Goal: Task Accomplishment & Management: Use online tool/utility

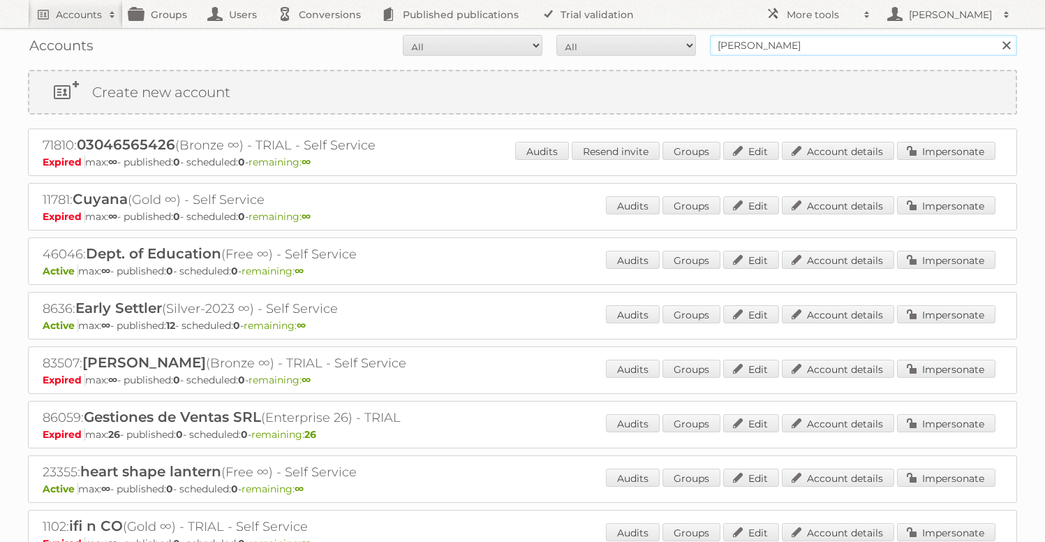
click at [745, 52] on input "[PERSON_NAME]" at bounding box center [863, 45] width 307 height 21
type input "TFG"
click at [996, 35] on input "Search" at bounding box center [1006, 45] width 21 height 21
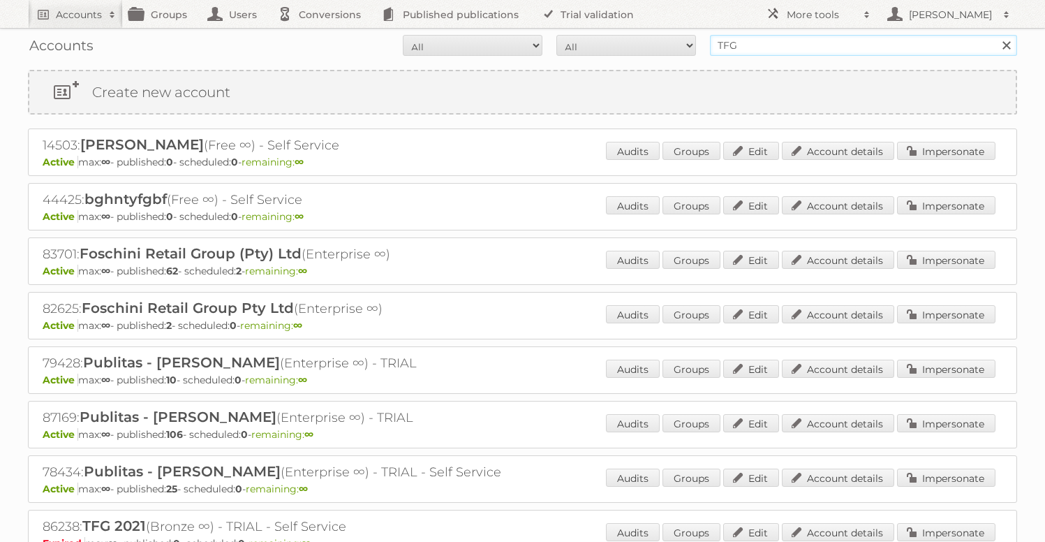
click at [802, 45] on input "TFG" at bounding box center [863, 45] width 307 height 21
paste input "Retail"
type input "TFG Retail"
click at [996, 35] on input "Search" at bounding box center [1006, 45] width 21 height 21
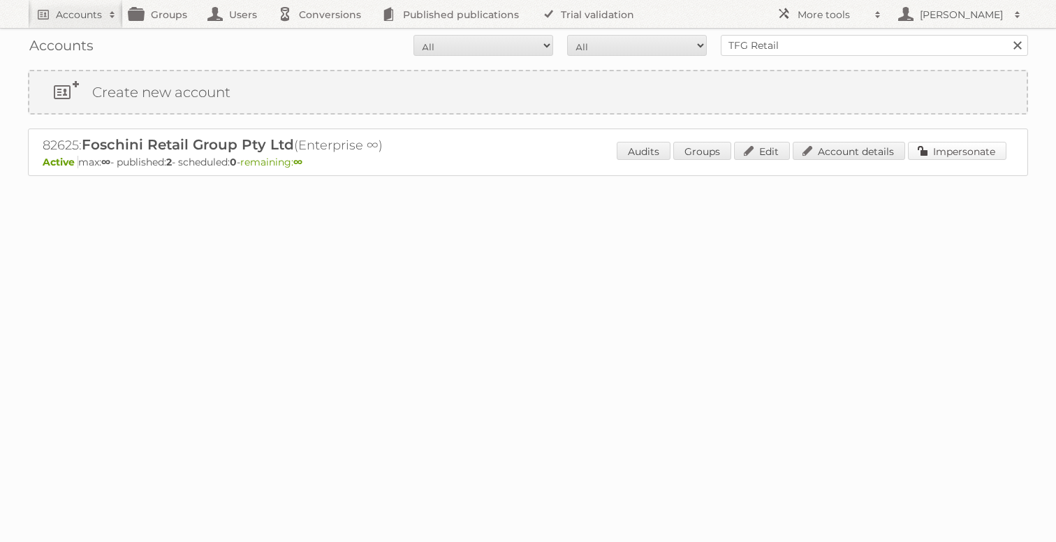
click at [954, 152] on link "Impersonate" at bounding box center [957, 151] width 98 height 18
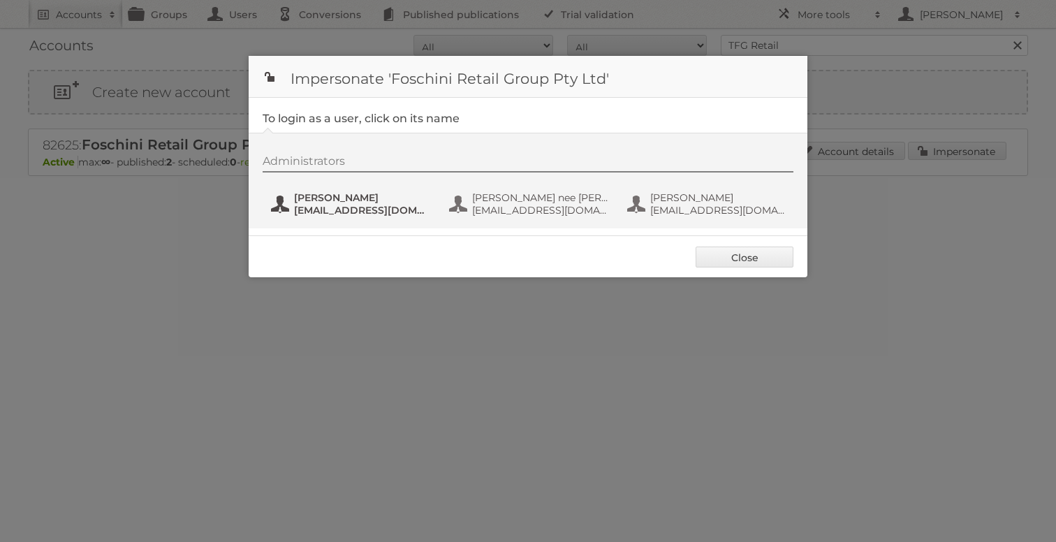
click at [318, 198] on span "Bianca Dhevnanan" at bounding box center [361, 197] width 135 height 13
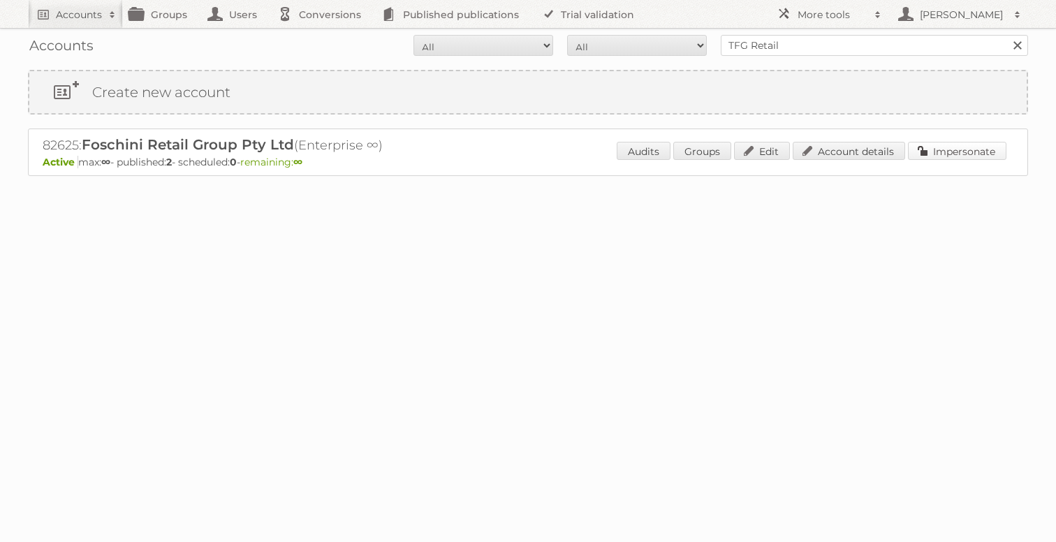
click at [950, 156] on link "Impersonate" at bounding box center [957, 151] width 98 height 18
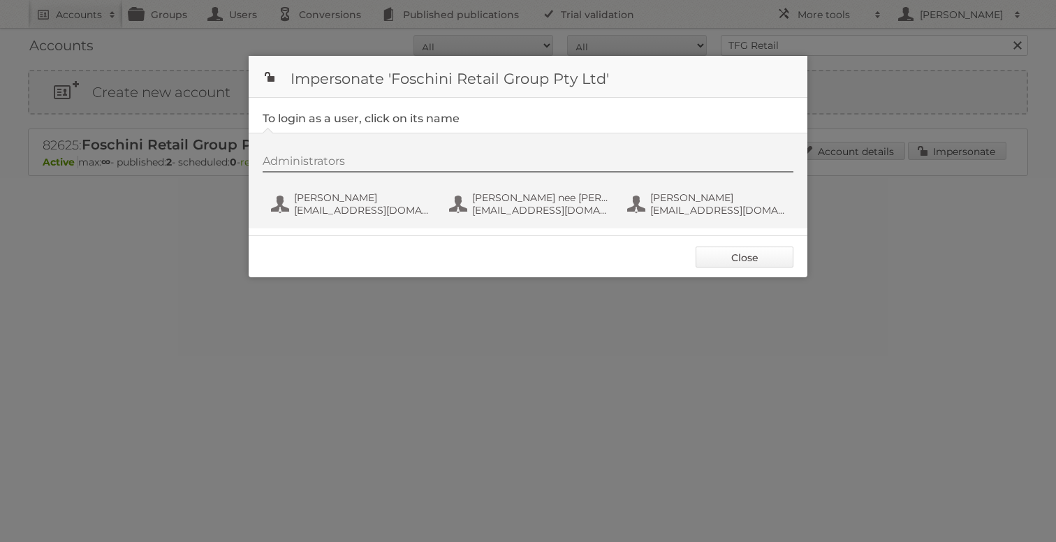
click at [760, 265] on link "Close" at bounding box center [744, 256] width 98 height 21
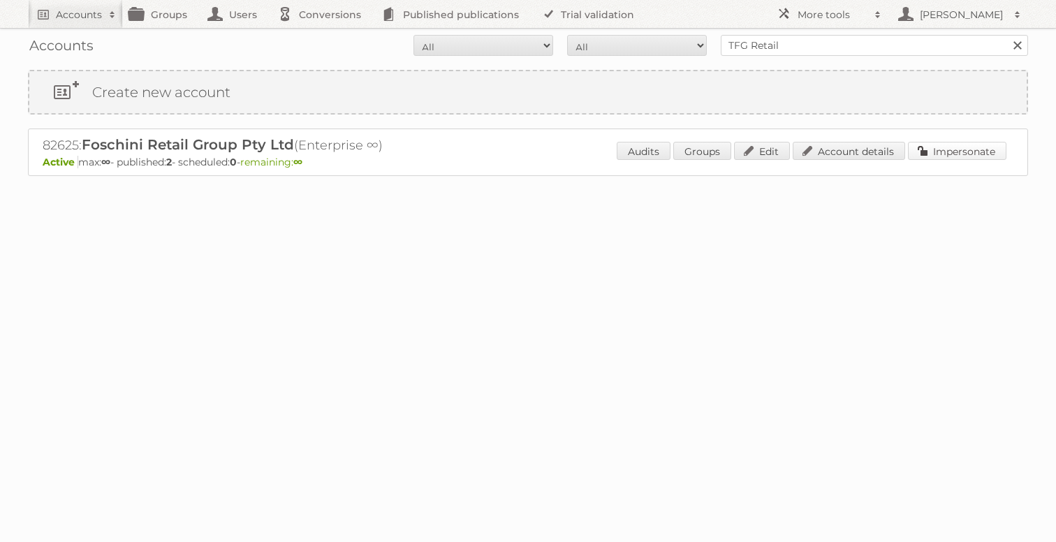
click at [968, 156] on link "Impersonate" at bounding box center [957, 151] width 98 height 18
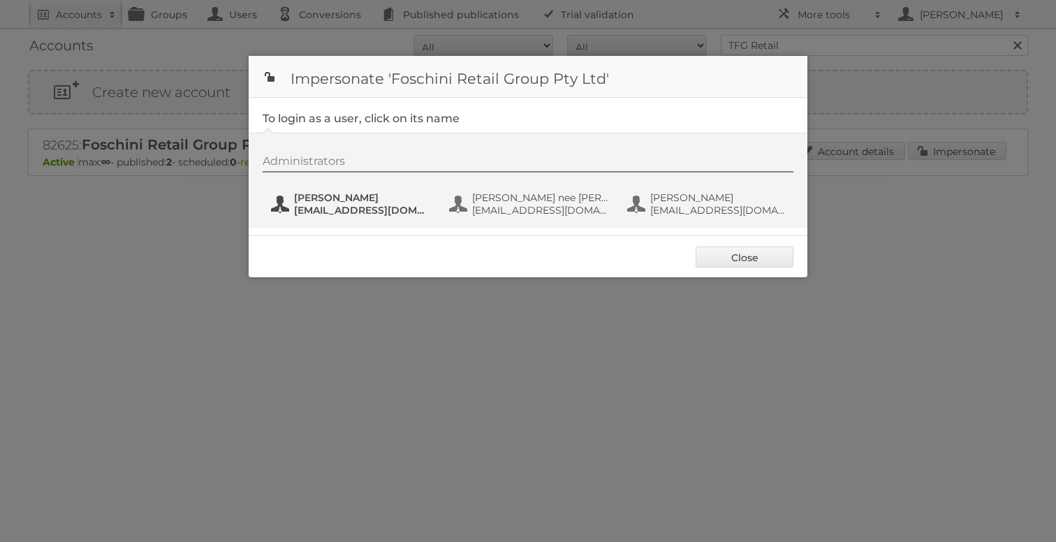
click at [348, 199] on span "Bianca Dhevnanan" at bounding box center [361, 197] width 135 height 13
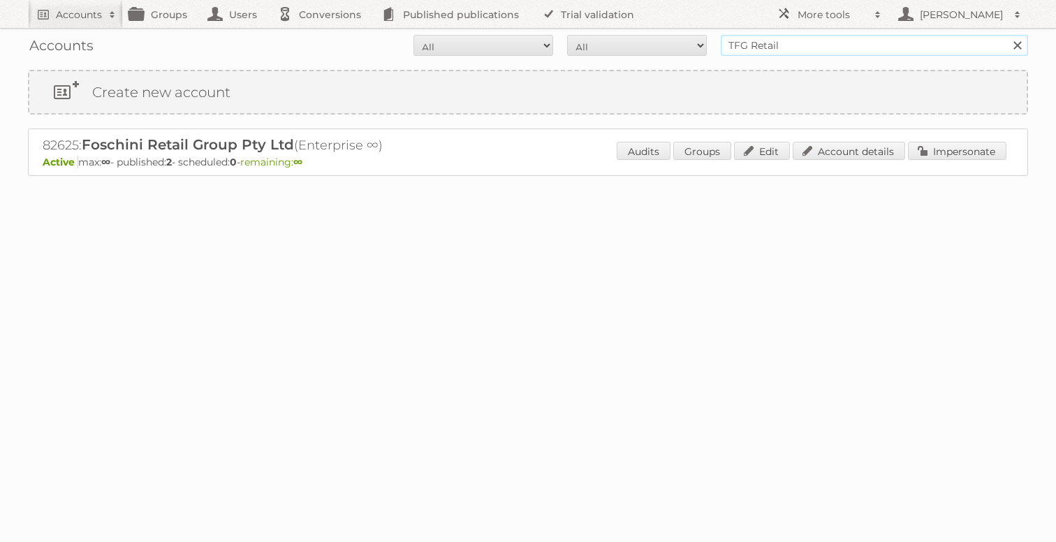
click at [810, 50] on input "TFG Retail" at bounding box center [874, 45] width 307 height 21
click at [1006, 35] on input "Search" at bounding box center [1016, 45] width 21 height 21
type input "TFG"
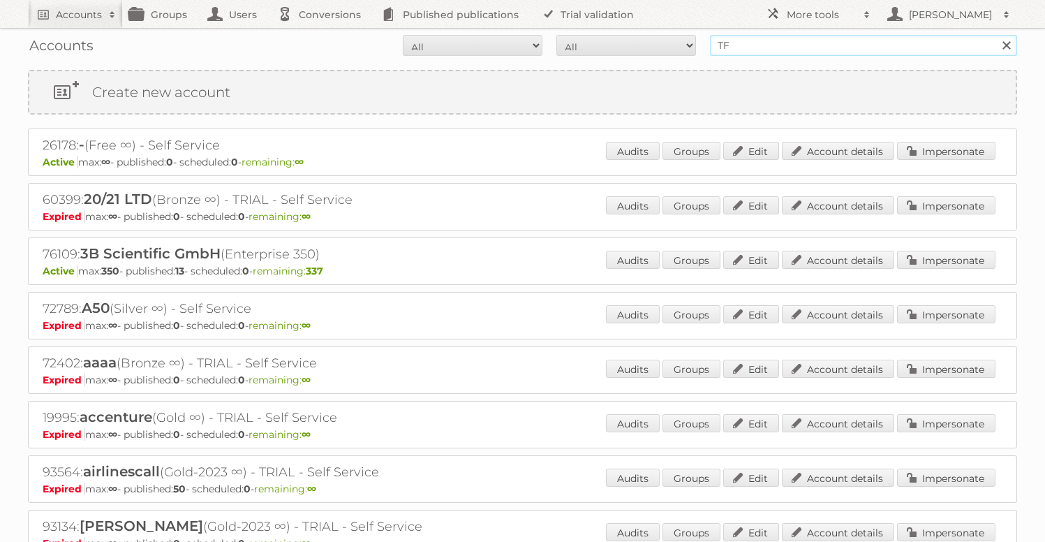
click at [810, 45] on input "TF" at bounding box center [863, 45] width 307 height 21
type input "TFg"
click at [996, 35] on input "Search" at bounding box center [1006, 45] width 21 height 21
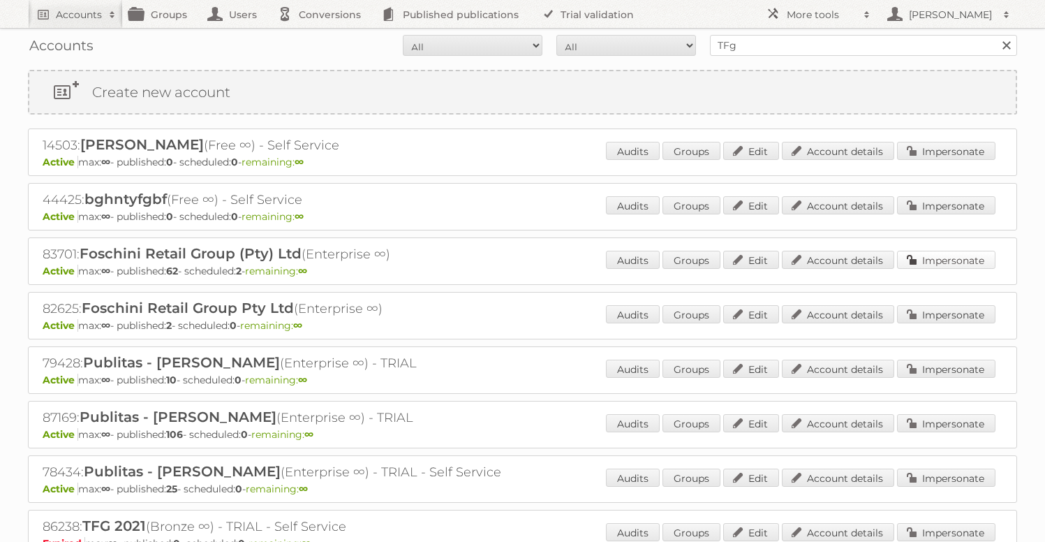
click at [952, 256] on link "Impersonate" at bounding box center [946, 260] width 98 height 18
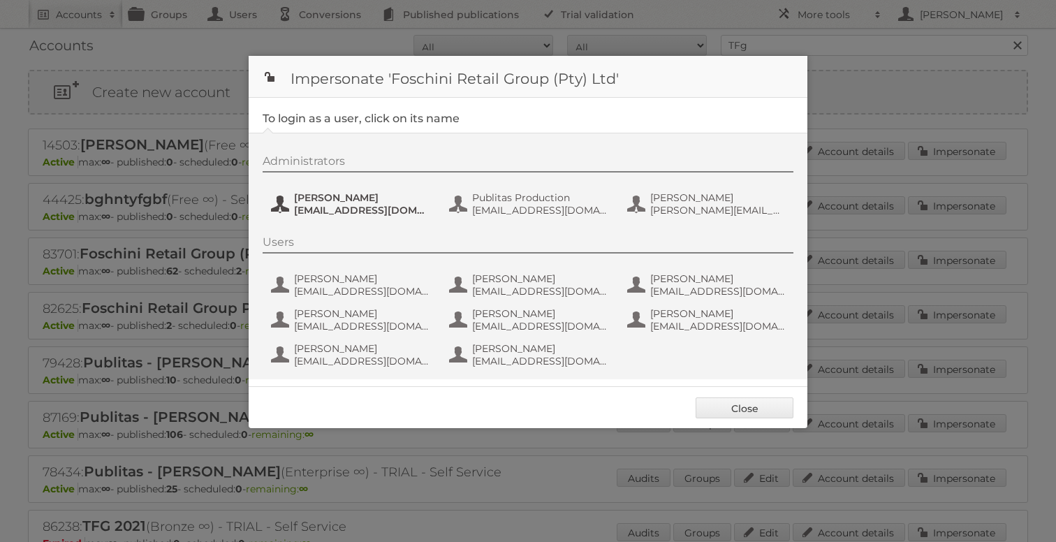
click at [344, 210] on span "jeanned@tfg.co.za" at bounding box center [361, 210] width 135 height 13
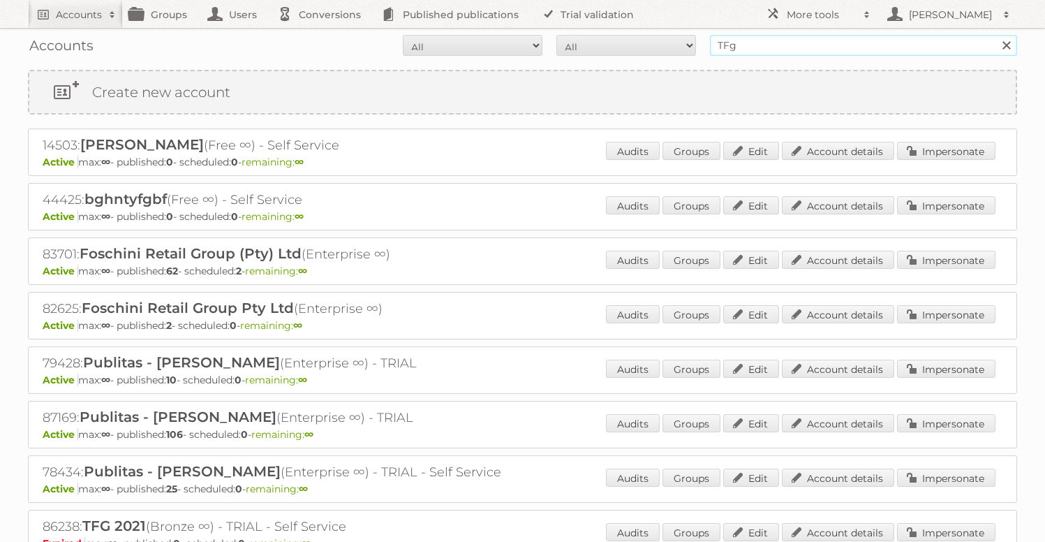
click at [747, 55] on input "TFg" at bounding box center [863, 45] width 307 height 21
type input "rodrigo"
click at [996, 35] on input "Search" at bounding box center [1006, 45] width 21 height 21
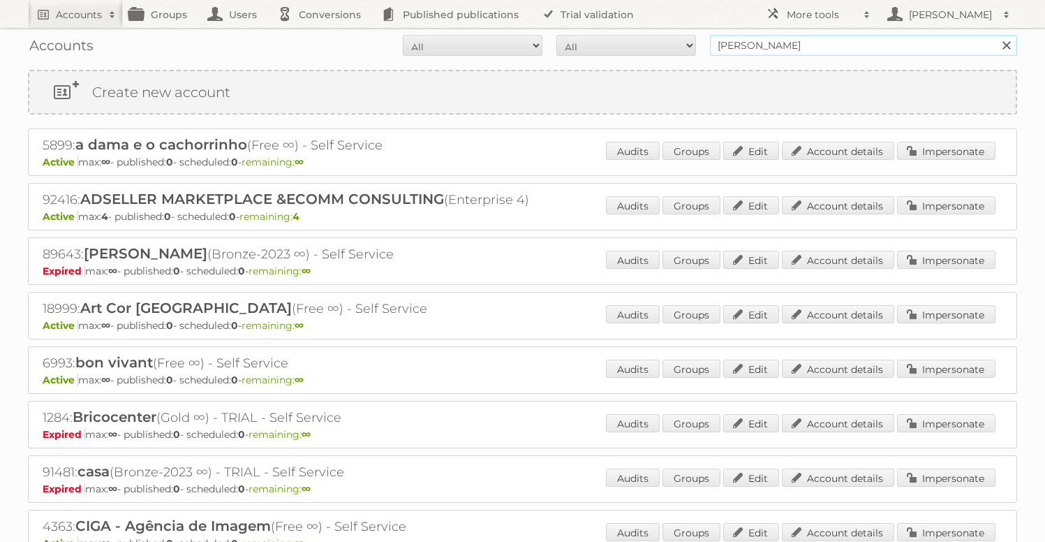
click at [743, 47] on input "rodrigo" at bounding box center [863, 45] width 307 height 21
type input "italo"
click at [996, 35] on input "Search" at bounding box center [1006, 45] width 21 height 21
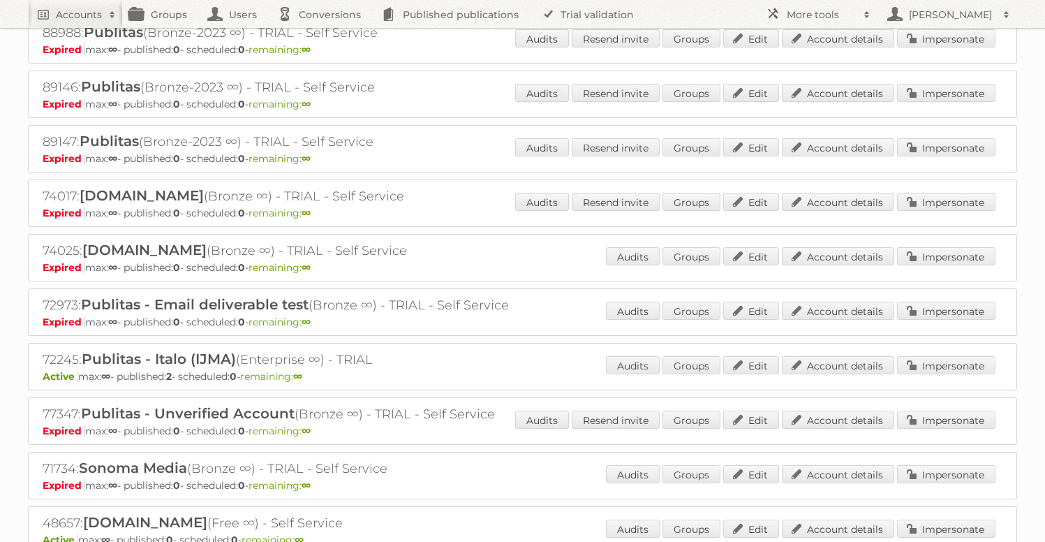
scroll to position [662, 0]
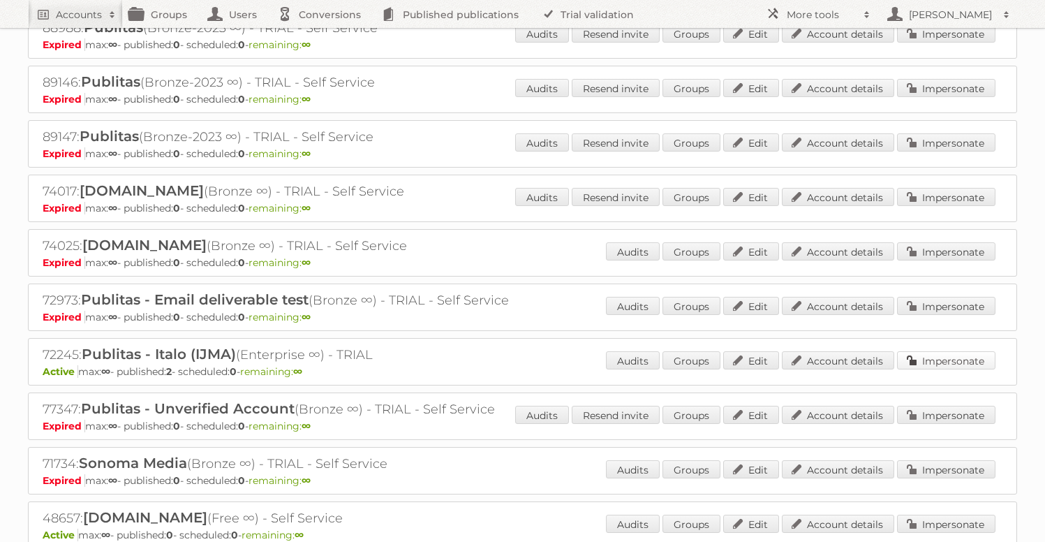
click at [962, 352] on link "Impersonate" at bounding box center [946, 360] width 98 height 18
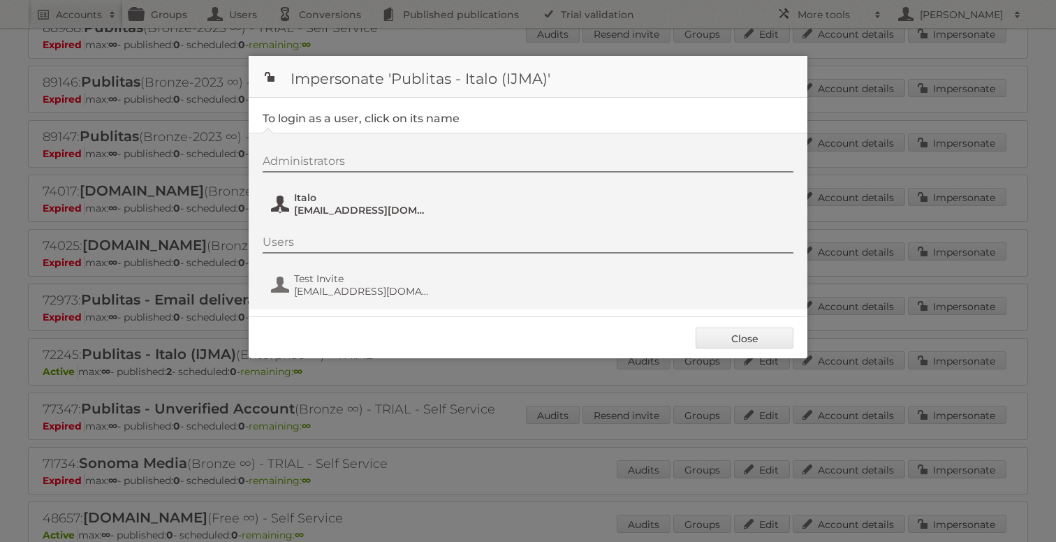
click at [334, 196] on span "Italo" at bounding box center [361, 197] width 135 height 13
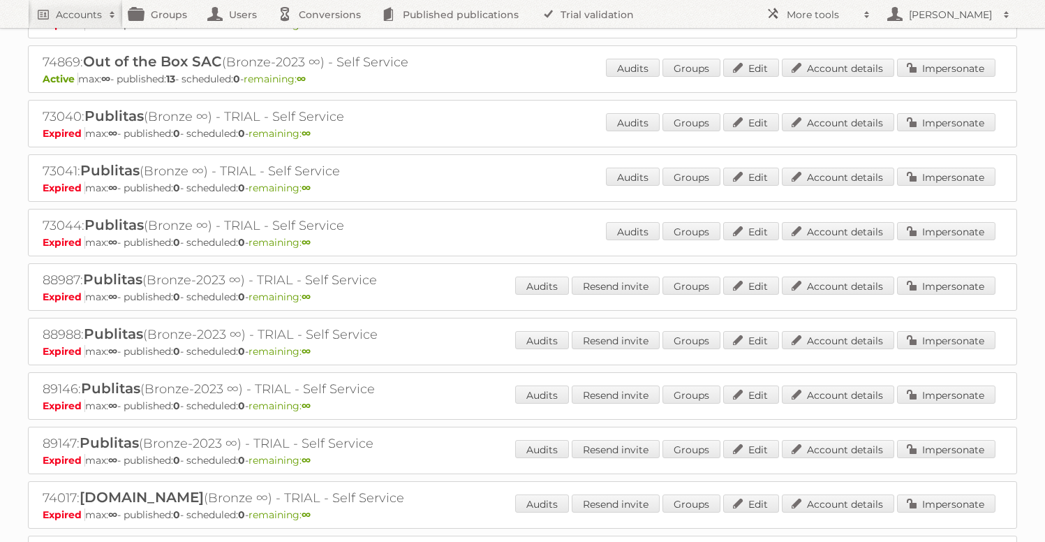
scroll to position [0, 0]
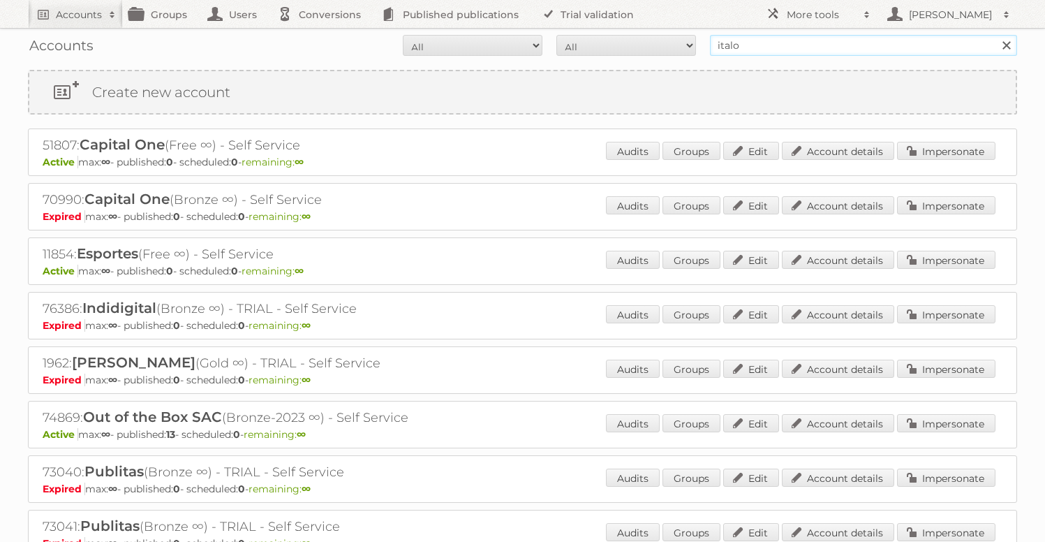
click at [742, 44] on input "italo" at bounding box center [863, 45] width 307 height 21
type input "[PERSON_NAME]"
click at [996, 35] on input "Search" at bounding box center [1006, 45] width 21 height 21
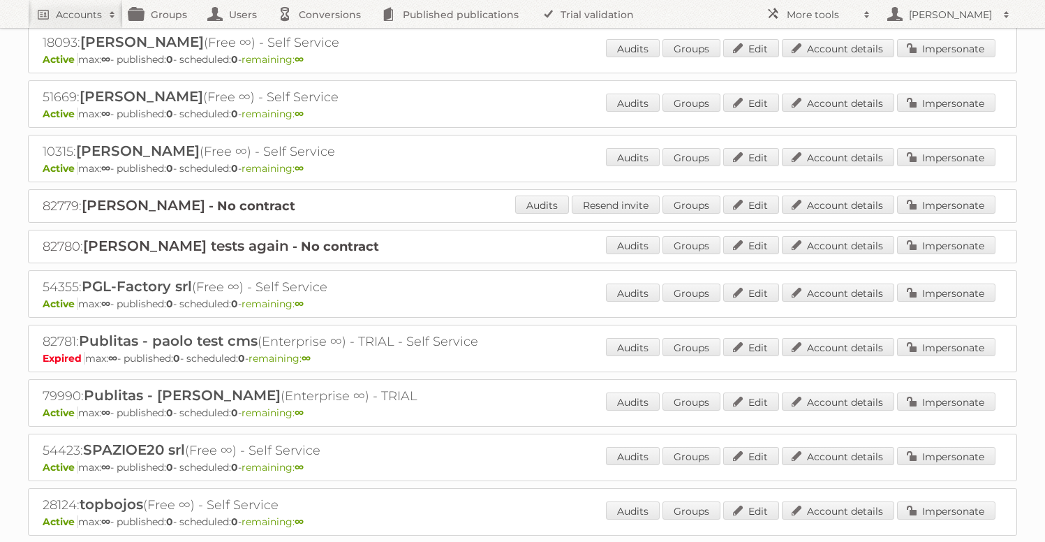
scroll to position [597, 0]
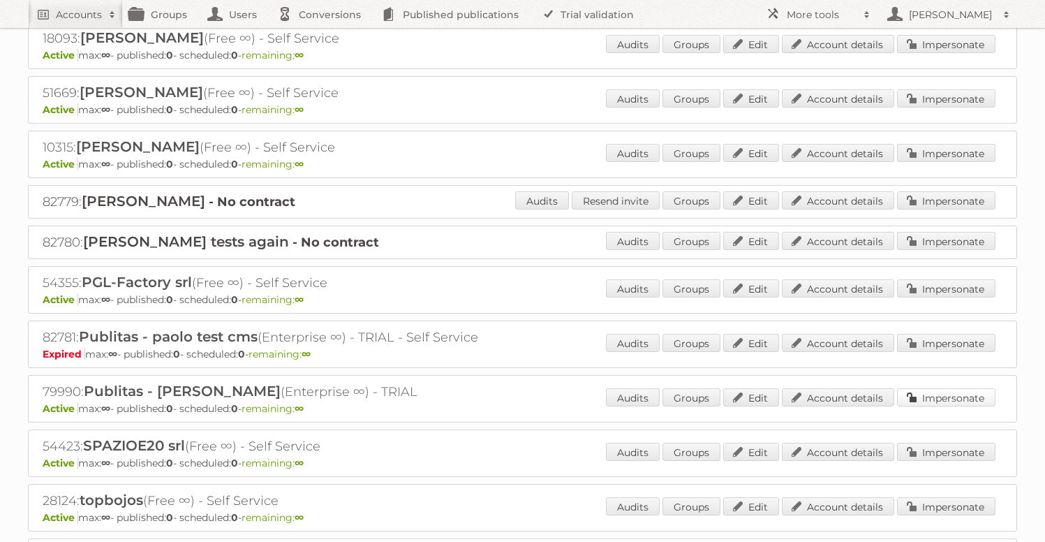
click at [969, 397] on link "Impersonate" at bounding box center [946, 397] width 98 height 18
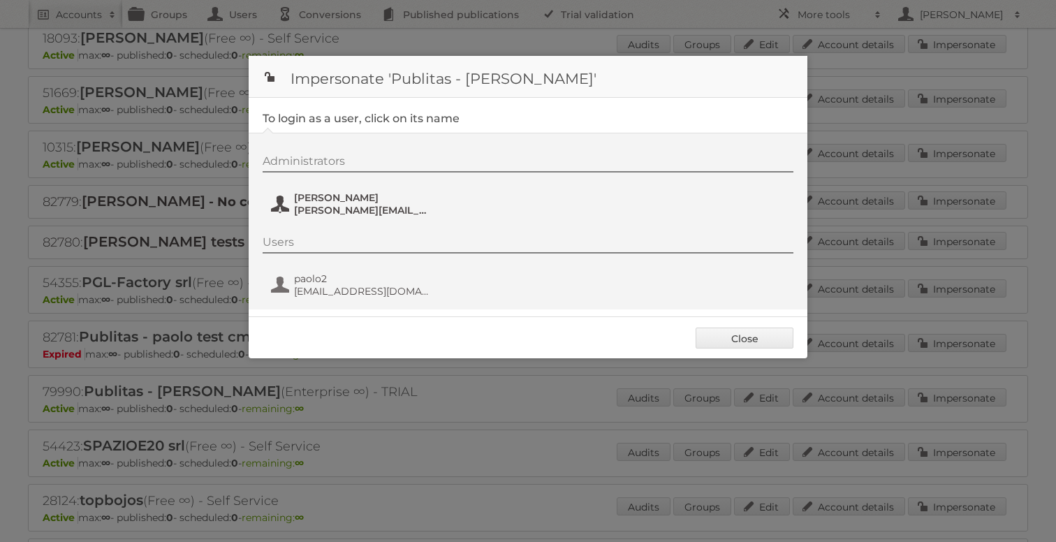
click at [351, 208] on span "paolo.tozzo@gmail.com" at bounding box center [361, 210] width 135 height 13
